Goal: Information Seeking & Learning: Learn about a topic

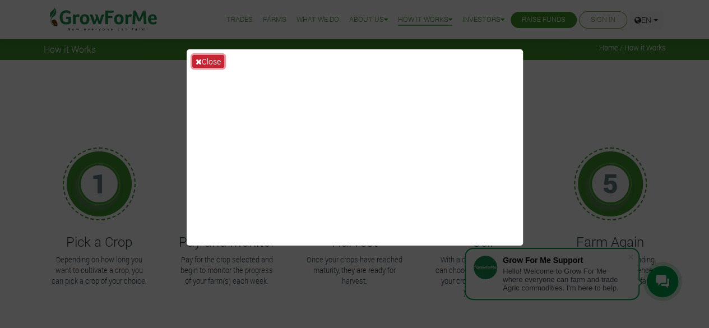
click at [203, 62] on button "Close" at bounding box center [208, 61] width 32 height 13
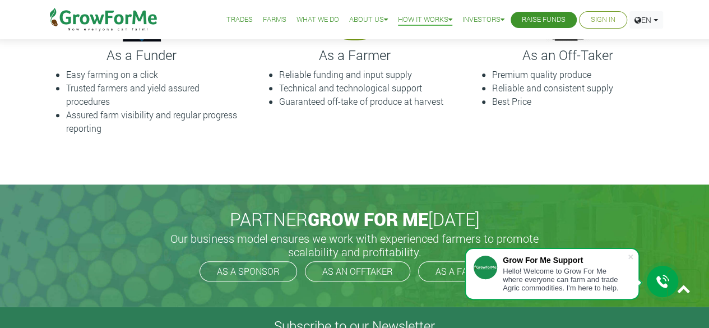
scroll to position [299, 0]
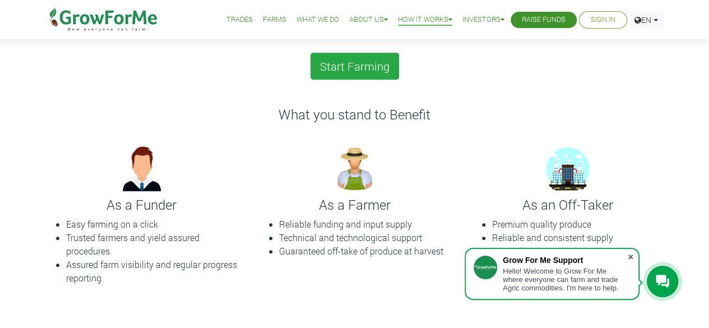
click at [630, 259] on span at bounding box center [630, 256] width 11 height 11
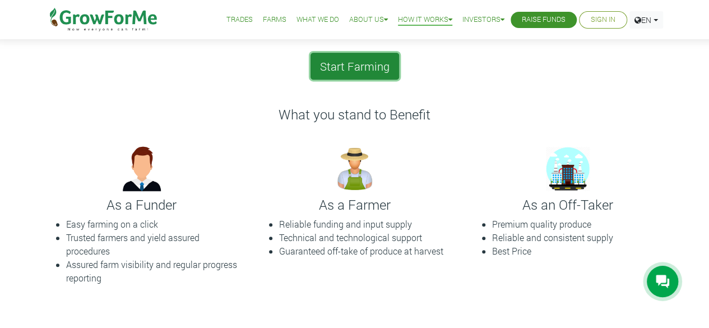
click at [370, 65] on link "Start Farming" at bounding box center [355, 66] width 89 height 27
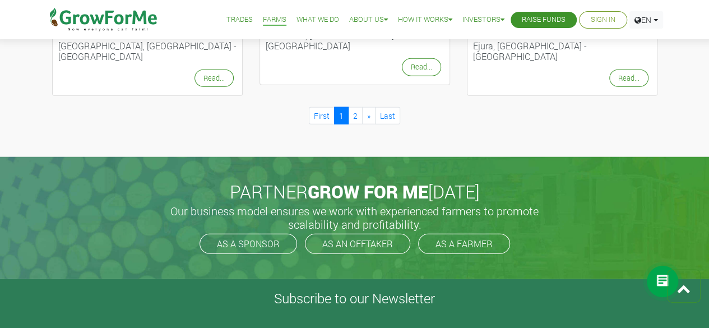
scroll to position [1346, 0]
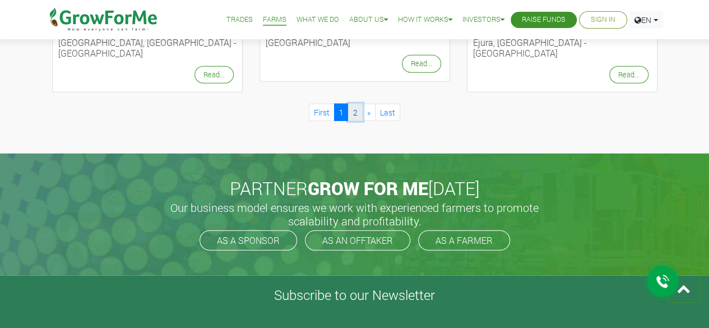
click at [355, 104] on link "2" at bounding box center [355, 112] width 15 height 17
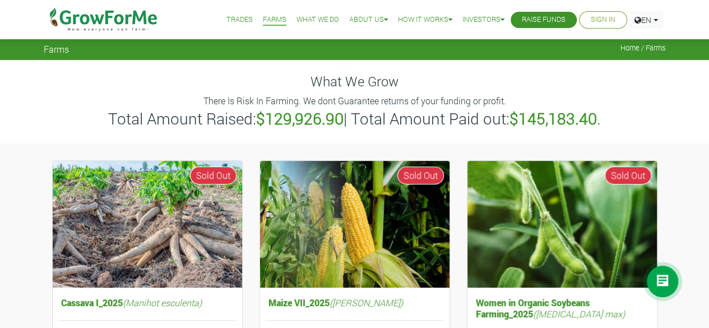
scroll to position [149, 0]
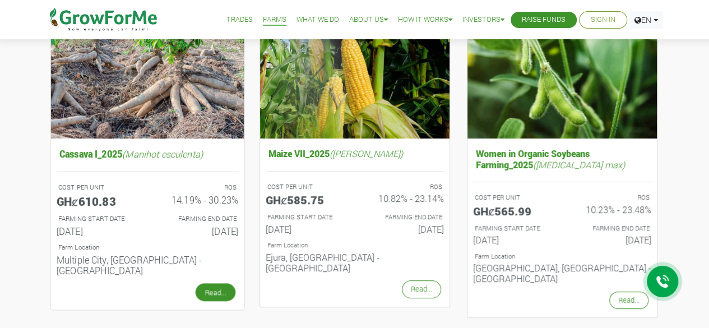
click at [207, 283] on link "Read..." at bounding box center [215, 292] width 40 height 18
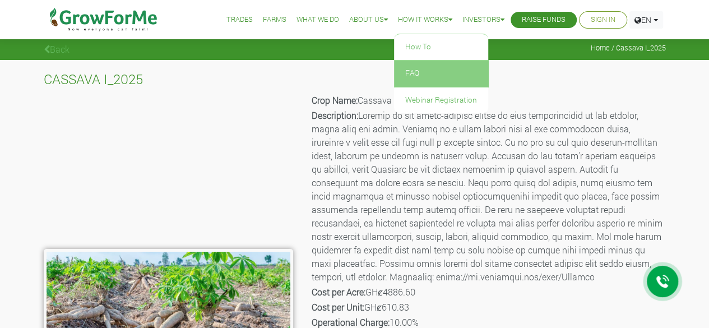
click at [434, 70] on link "FAQ" at bounding box center [441, 74] width 94 height 26
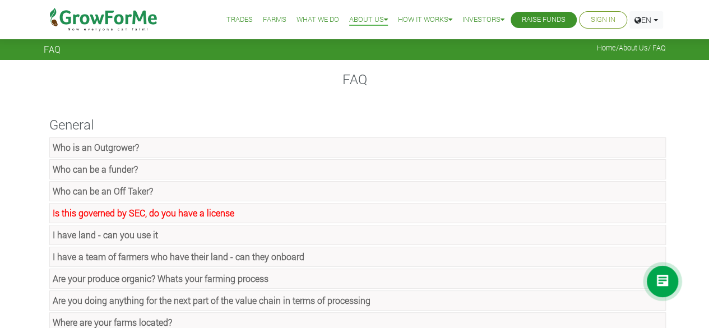
scroll to position [149, 0]
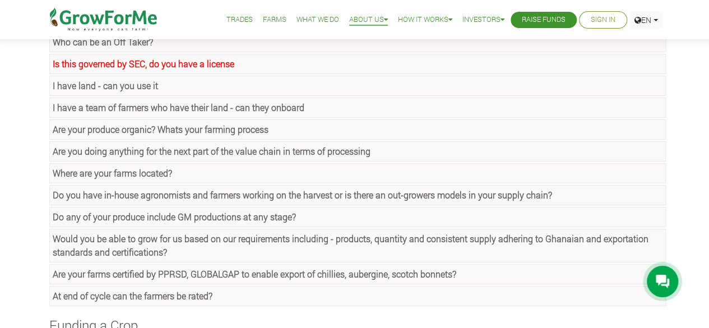
click at [210, 61] on strong "Is this governed by SEC, do you have a license" at bounding box center [144, 64] width 182 height 12
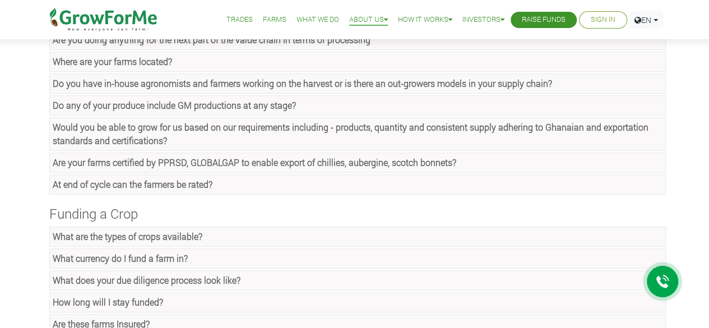
scroll to position [449, 0]
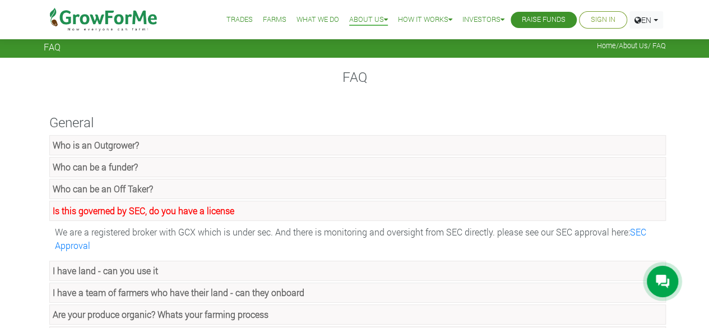
scroll to position [0, 0]
